Goal: Find specific page/section: Find specific page/section

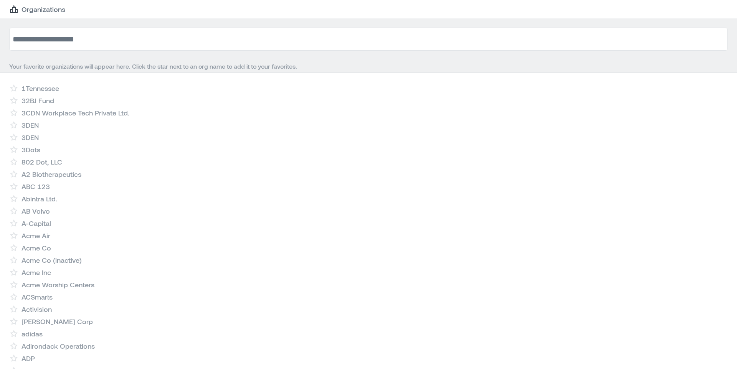
drag, startPoint x: 75, startPoint y: 40, endPoint x: 77, endPoint y: 52, distance: 12.1
click at [74, 40] on input at bounding box center [368, 39] width 719 height 23
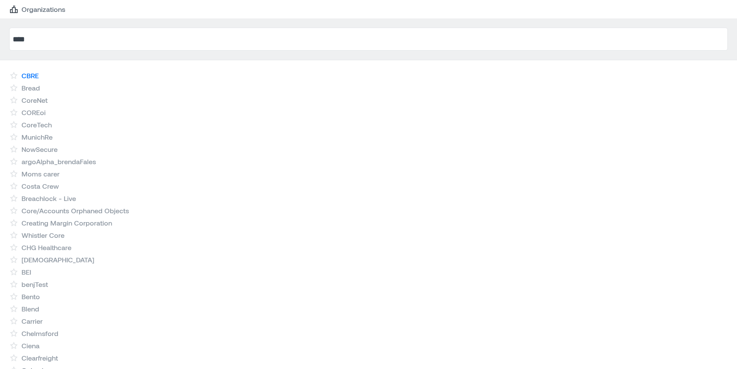
type input "****"
click at [39, 78] on link "CBRE" at bounding box center [29, 75] width 17 height 9
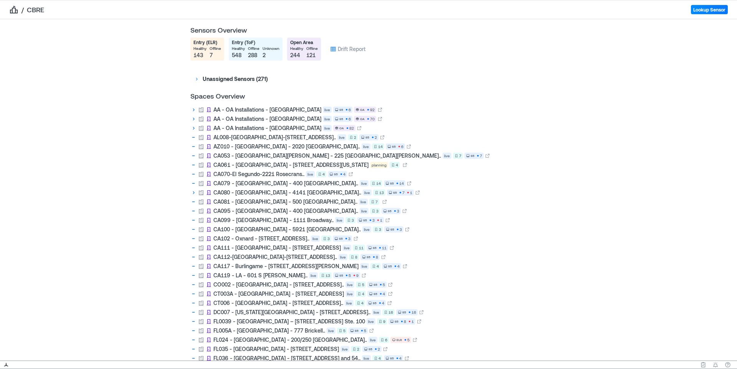
click at [147, 96] on div "Sensors Overview Entry (ELR) healthy 143 offline 7 Entry (ToF) healthy 548 offl…" at bounding box center [368, 190] width 737 height 342
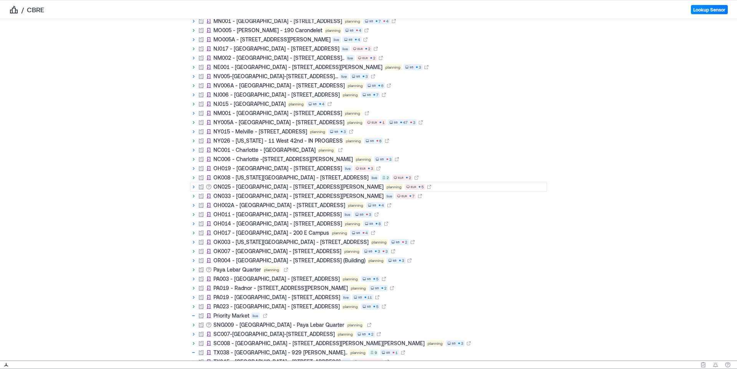
scroll to position [1203, 0]
click at [195, 187] on icon at bounding box center [193, 188] width 6 height 6
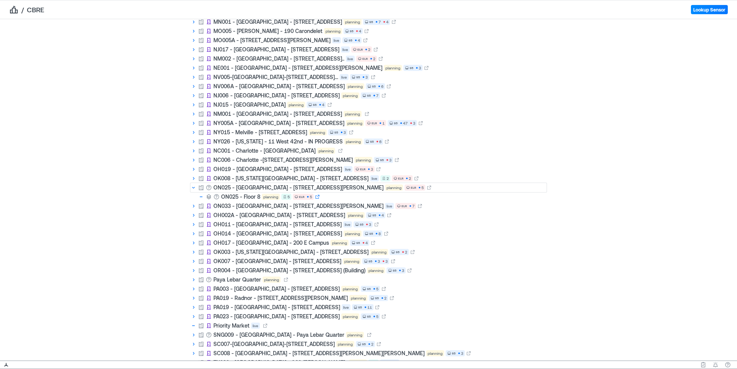
click at [318, 198] on icon at bounding box center [317, 197] width 5 height 5
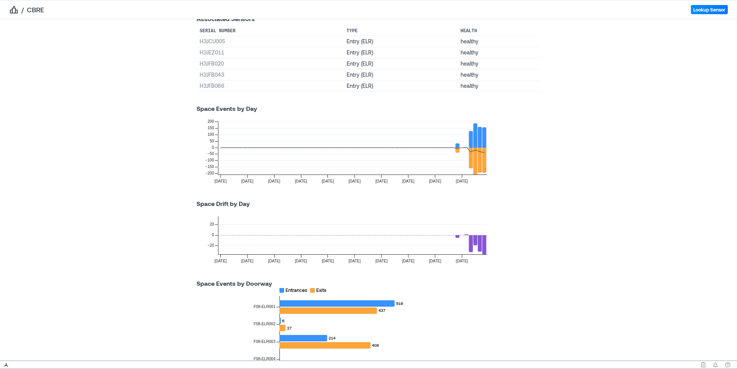
scroll to position [91, 0]
